Goal: Transaction & Acquisition: Purchase product/service

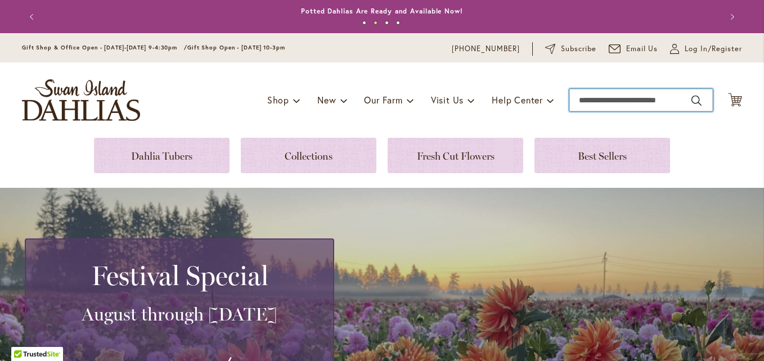
click at [369, 103] on input "Search" at bounding box center [640, 100] width 143 height 22
type input "**********"
